Goal: Consume media (video, audio): Consume media (video, audio)

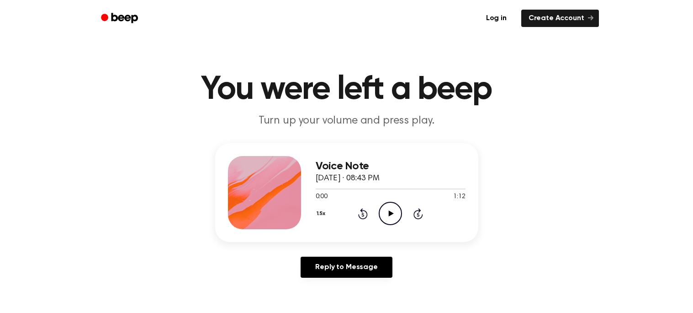
click at [384, 202] on icon "Play Audio" at bounding box center [390, 213] width 23 height 23
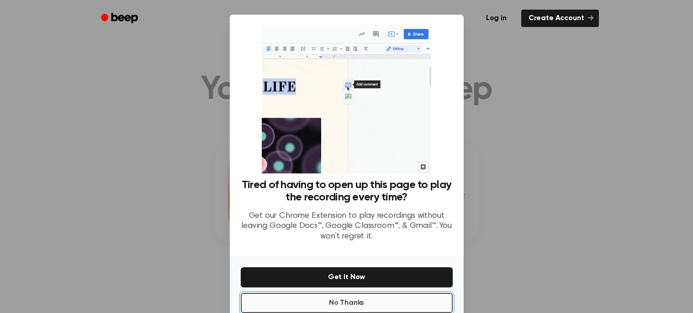
click at [428, 298] on button "No Thanks" at bounding box center [347, 303] width 212 height 20
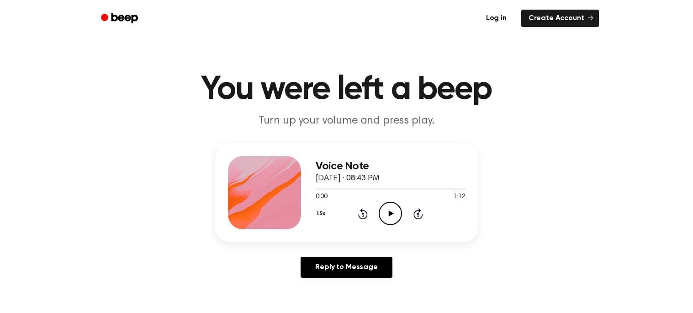
click at [400, 208] on circle at bounding box center [390, 213] width 22 height 22
click at [400, 214] on icon "Pause Audio" at bounding box center [390, 213] width 23 height 23
click at [401, 214] on circle at bounding box center [390, 213] width 22 height 22
click at [382, 208] on icon "Pause Audio" at bounding box center [390, 213] width 23 height 23
click at [395, 220] on icon "Play Audio" at bounding box center [390, 213] width 23 height 23
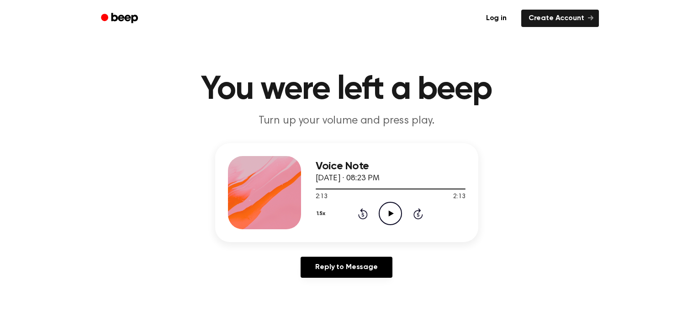
click at [389, 222] on icon "Play Audio" at bounding box center [390, 213] width 23 height 23
click at [393, 219] on icon "Play Audio" at bounding box center [390, 213] width 23 height 23
click at [363, 211] on icon "Rewind 5 seconds" at bounding box center [363, 214] width 10 height 12
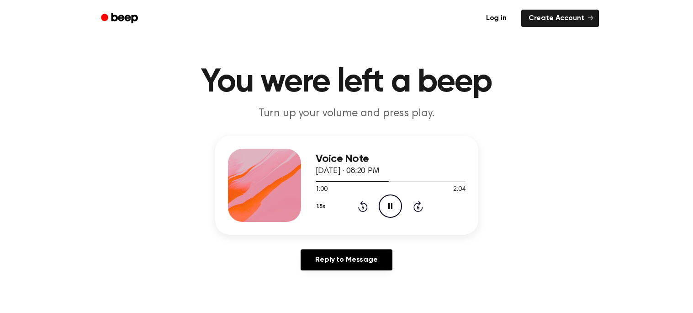
scroll to position [8, 0]
click at [680, 213] on div "Voice Note September 30, 2024 · 08:20 PM 1:00 2:04 Your browser does not suppor…" at bounding box center [347, 206] width 672 height 142
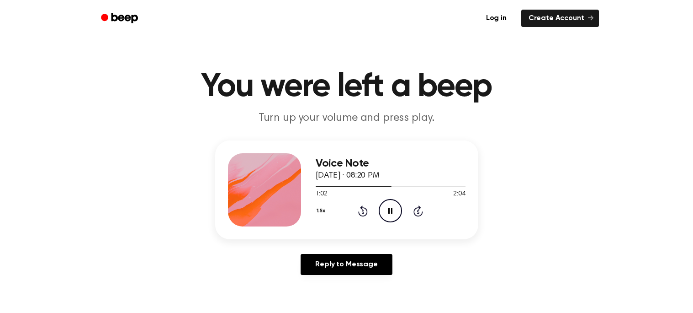
scroll to position [0, 0]
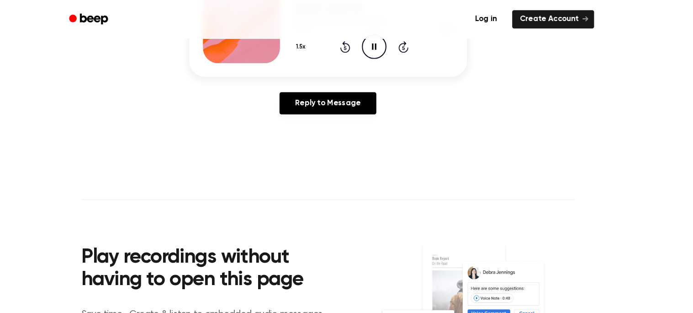
click at [576, 272] on img at bounding box center [487, 291] width 185 height 123
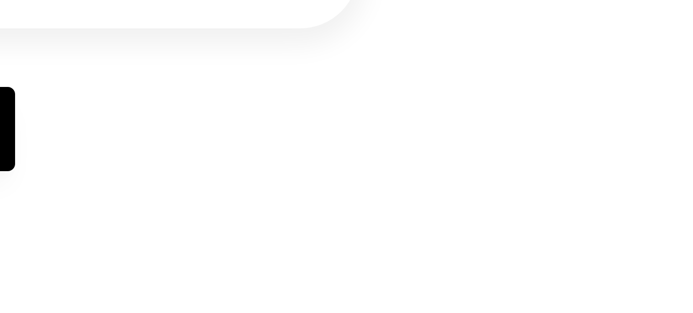
scroll to position [113, 0]
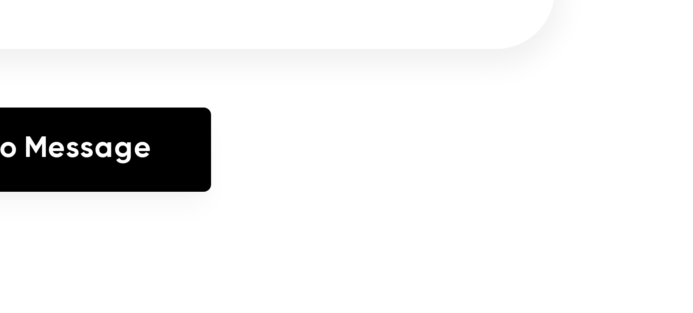
click at [469, 167] on div "Reply to Message" at bounding box center [346, 157] width 263 height 28
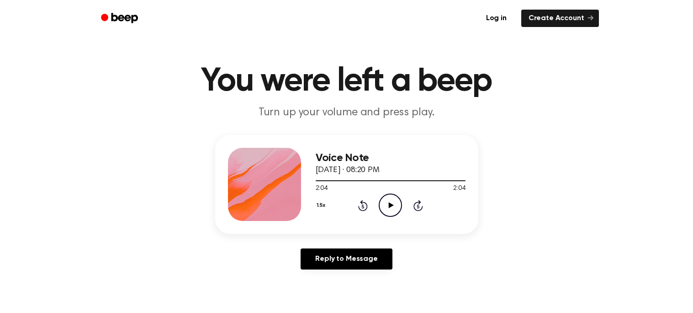
scroll to position [0, 0]
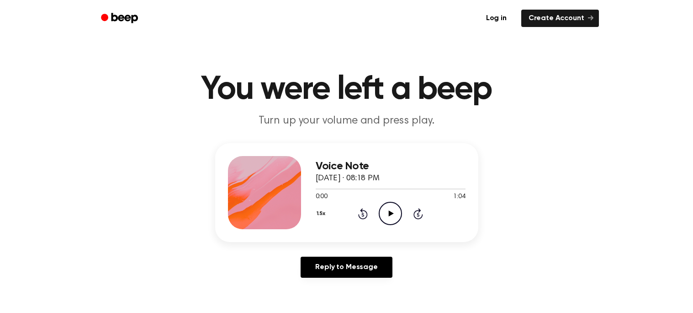
click at [388, 204] on icon "Play Audio" at bounding box center [390, 213] width 23 height 23
click at [388, 204] on icon "Pause Audio" at bounding box center [390, 213] width 23 height 23
click at [378, 222] on div "1.5x Rewind 5 seconds Play Audio Skip 5 seconds" at bounding box center [391, 213] width 150 height 23
click at [391, 223] on icon "Play Audio" at bounding box center [390, 213] width 23 height 23
click at [392, 218] on icon "Pause Audio" at bounding box center [390, 213] width 23 height 23
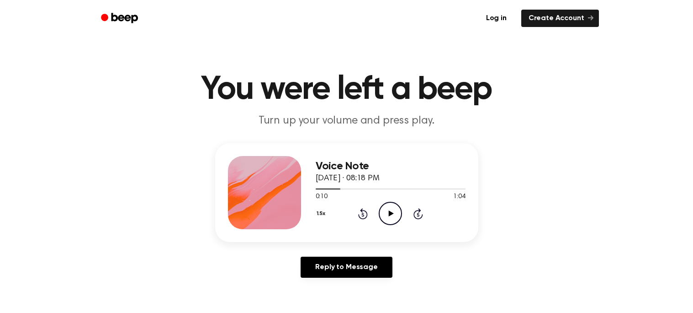
click at [397, 214] on icon "Play Audio" at bounding box center [390, 213] width 23 height 23
click at [398, 213] on icon "Pause Audio" at bounding box center [390, 213] width 23 height 23
click at [343, 226] on div "Voice Note September 30, 2024 · 08:18 PM 0:12 1:04 Your browser does not suppor…" at bounding box center [391, 192] width 150 height 73
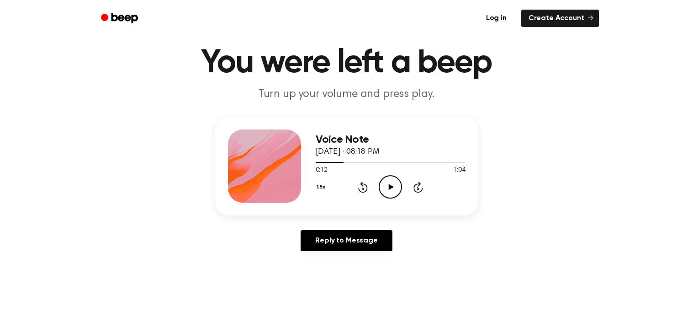
scroll to position [28, 0]
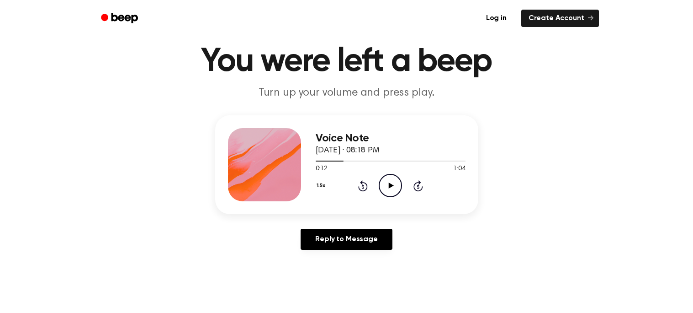
click at [392, 187] on icon "Play Audio" at bounding box center [390, 185] width 23 height 23
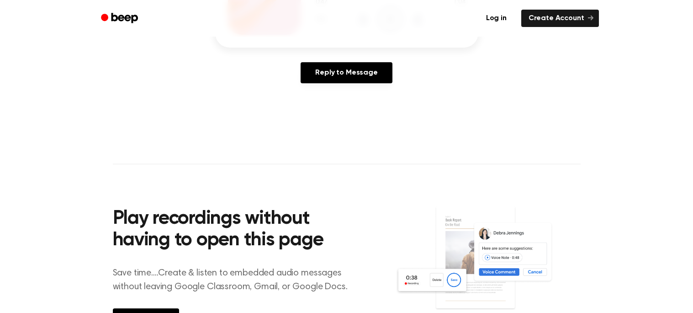
scroll to position [422, 0]
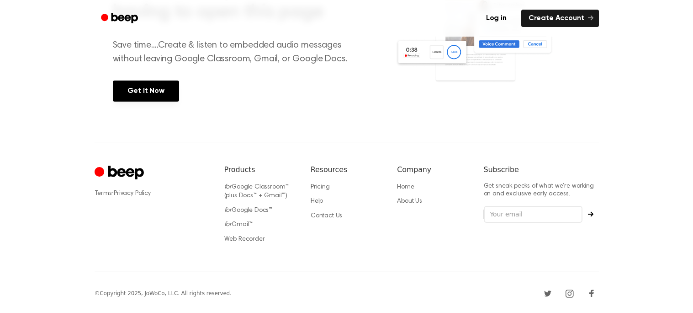
click at [338, 186] on li "Pricing" at bounding box center [347, 186] width 72 height 9
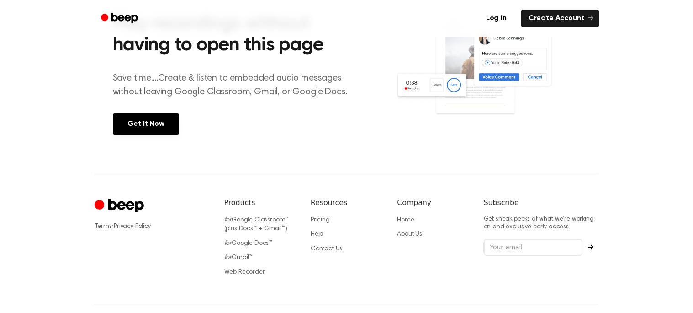
scroll to position [12, 0]
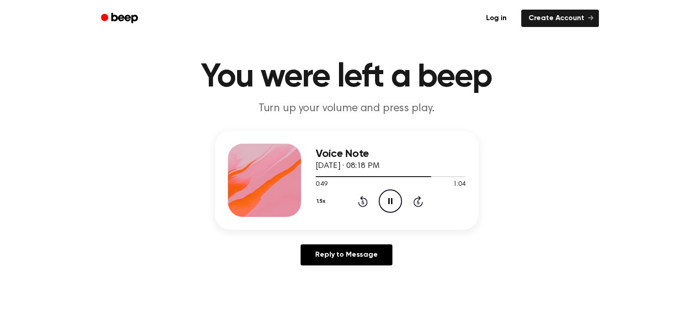
click at [338, 180] on div at bounding box center [391, 175] width 150 height 7
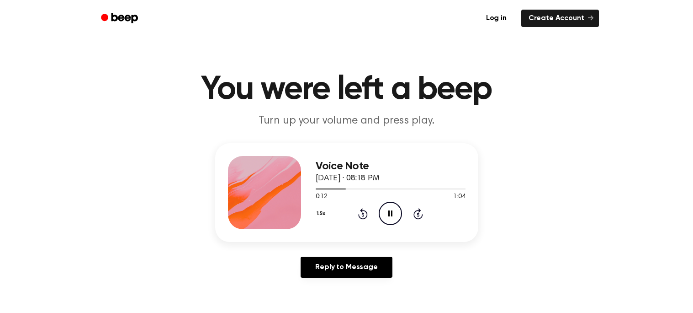
click at [421, 186] on div at bounding box center [391, 188] width 150 height 7
